Goal: Task Accomplishment & Management: Complete application form

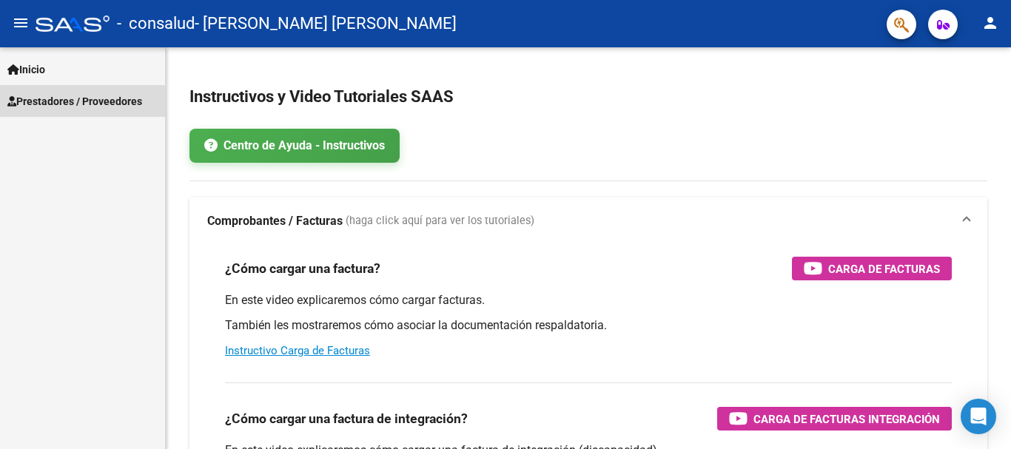
click at [82, 106] on span "Prestadores / Proveedores" at bounding box center [74, 101] width 135 height 16
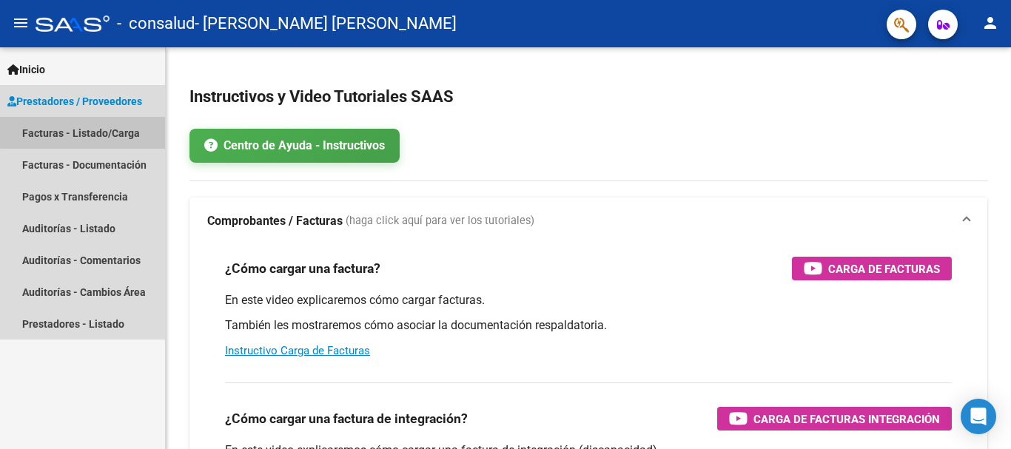
click at [93, 132] on link "Facturas - Listado/Carga" at bounding box center [82, 133] width 165 height 32
click at [115, 135] on link "Facturas - Listado/Carga" at bounding box center [82, 133] width 165 height 32
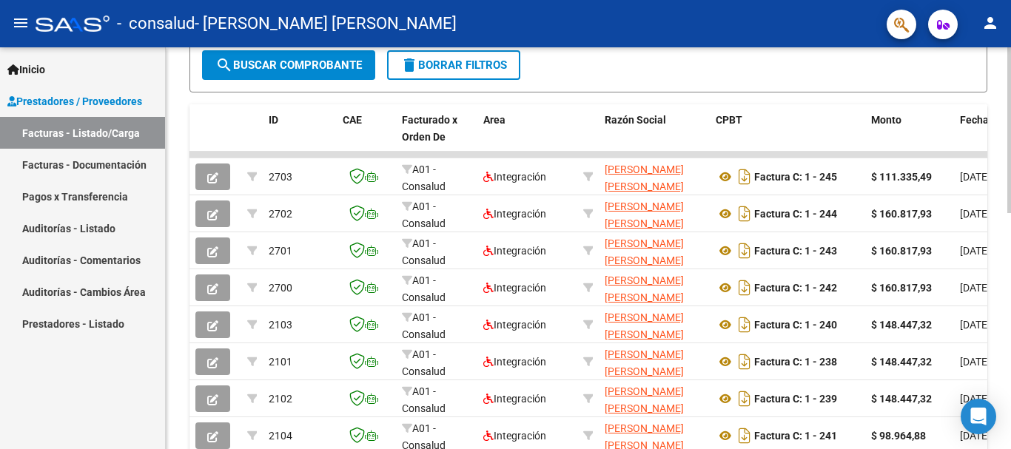
scroll to position [392, 0]
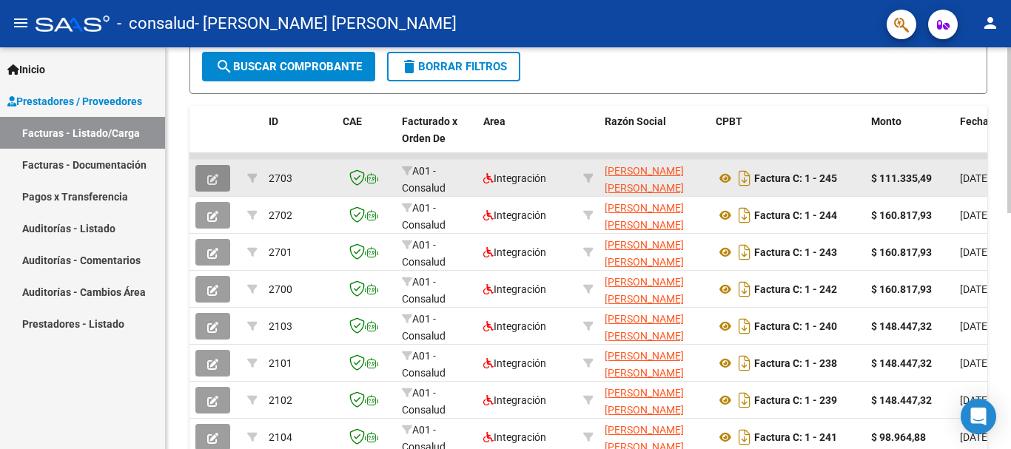
click at [220, 178] on button "button" at bounding box center [212, 178] width 35 height 27
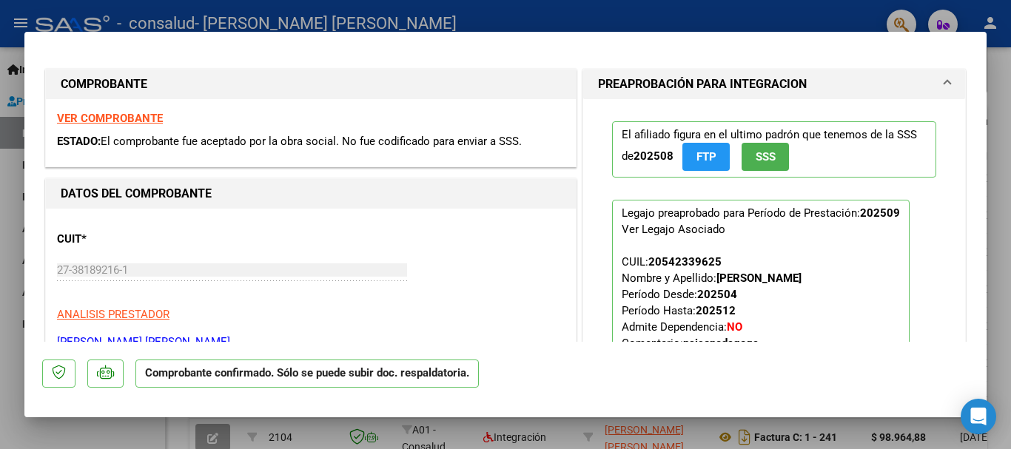
click at [1000, 56] on div at bounding box center [505, 224] width 1011 height 449
type input "$ 0,00"
